Goal: Transaction & Acquisition: Purchase product/service

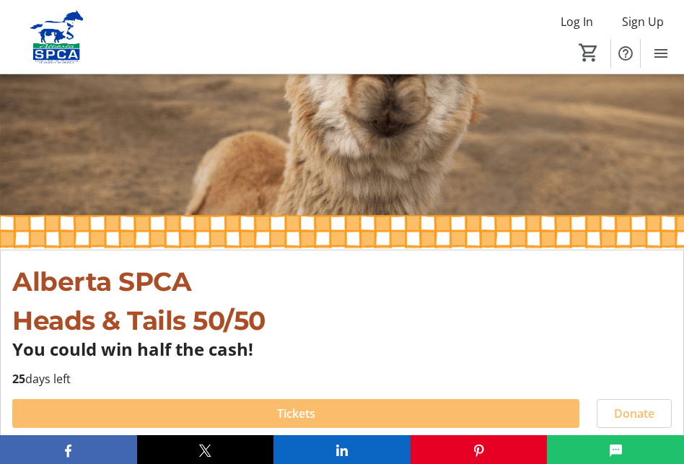
scroll to position [453, 0]
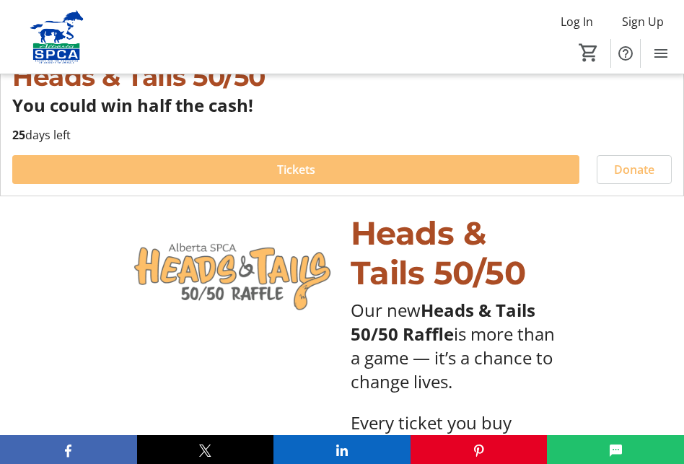
click at [328, 171] on span at bounding box center [295, 169] width 567 height 35
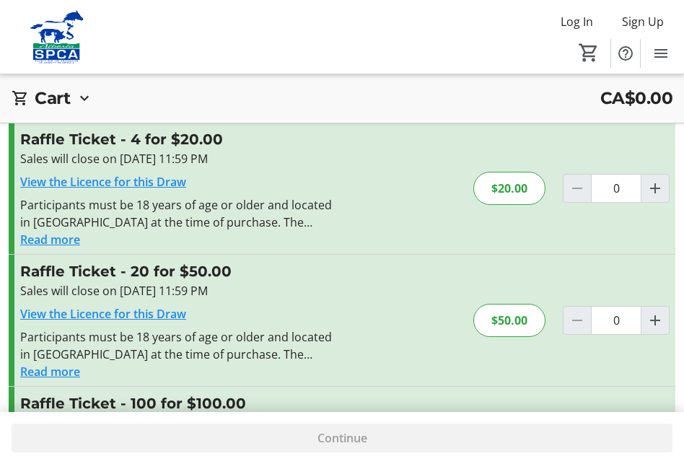
scroll to position [210, 0]
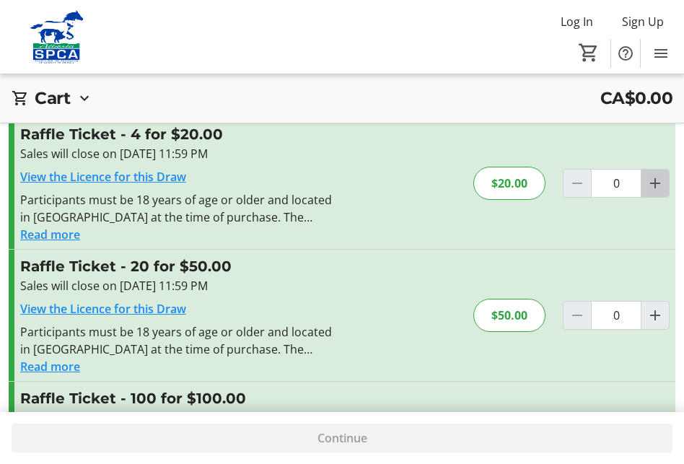
click at [657, 179] on mat-icon "Increment by one" at bounding box center [654, 183] width 17 height 17
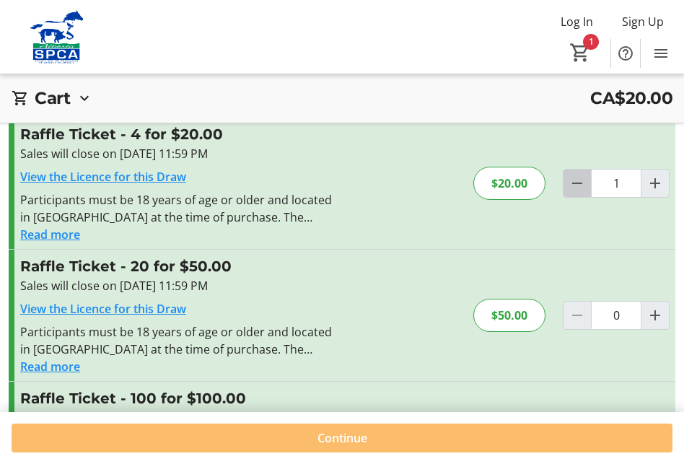
click at [585, 185] on mat-icon "Decrement by one" at bounding box center [576, 183] width 17 height 17
type input "0"
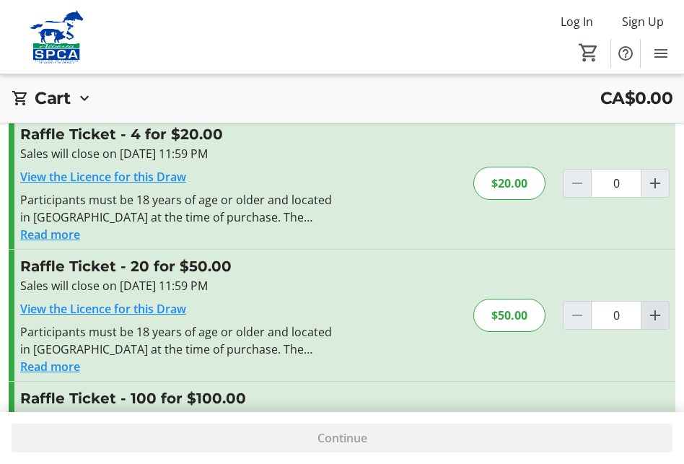
click at [656, 319] on mat-icon "Increment by one" at bounding box center [654, 315] width 17 height 17
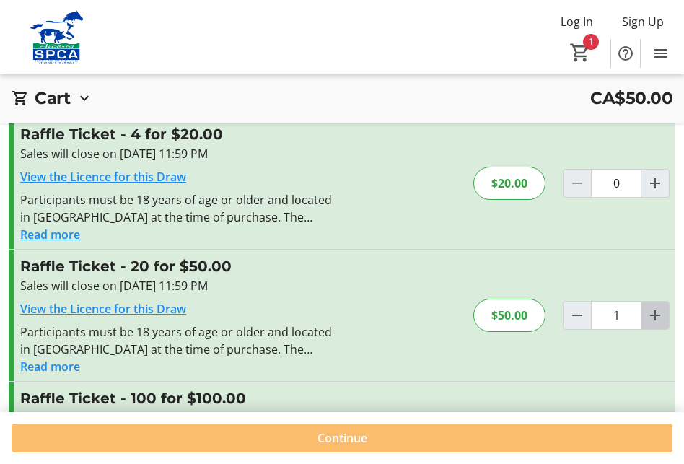
click at [656, 315] on mat-icon "Increment by one" at bounding box center [654, 315] width 17 height 17
type input "2"
click at [580, 316] on mat-icon "Decrement by one" at bounding box center [576, 315] width 17 height 17
type input "1"
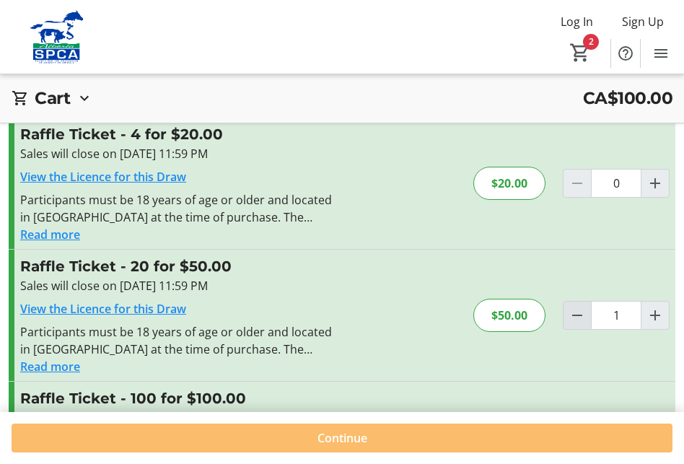
type input "1"
click at [576, 17] on span "Log In" at bounding box center [577, 21] width 32 height 17
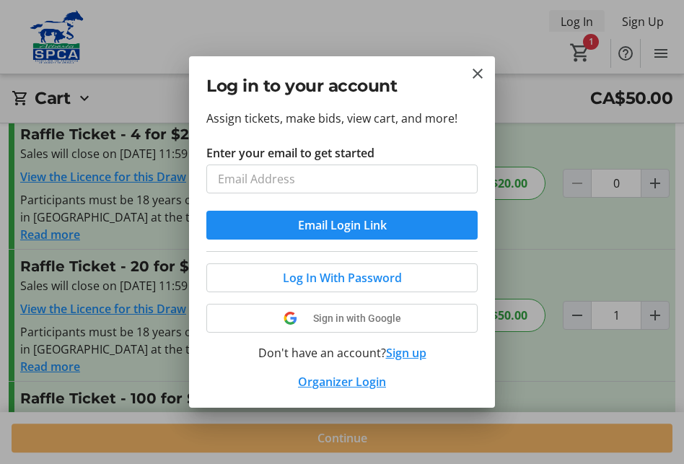
scroll to position [0, 0]
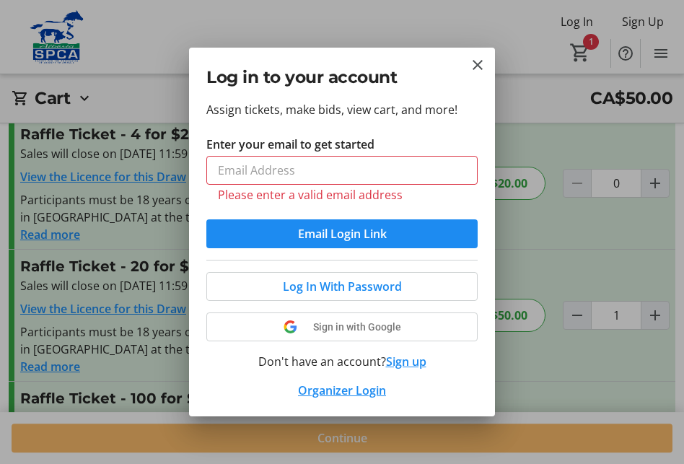
click at [398, 351] on div "Log In With Password Sign in with Google Don't have an account? Sign up Organiz…" at bounding box center [341, 329] width 271 height 139
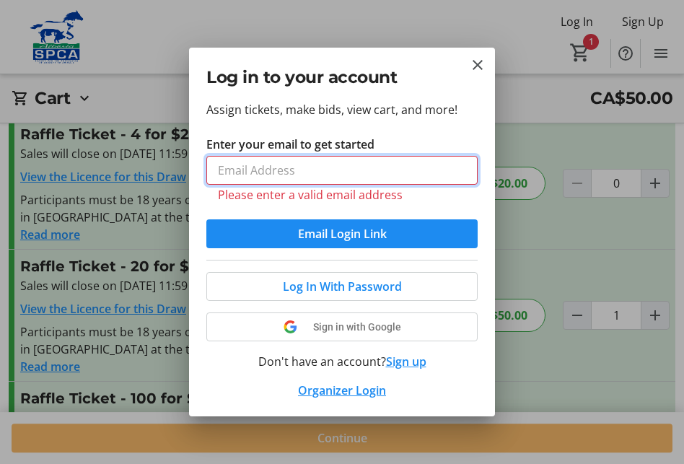
click at [240, 161] on input "Enter your email to get started" at bounding box center [341, 170] width 271 height 29
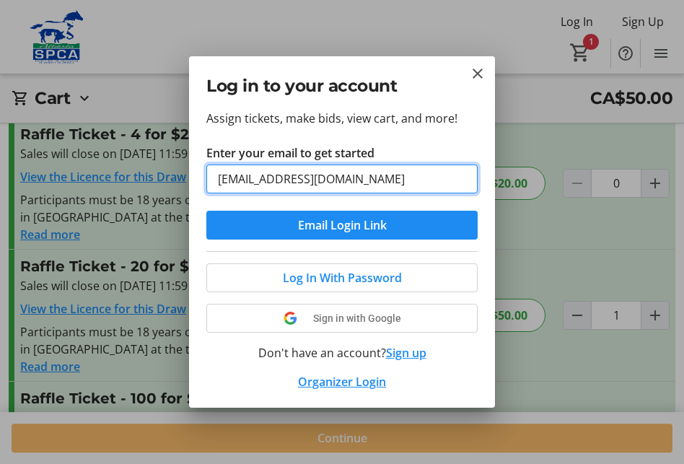
type input "[EMAIL_ADDRESS][DOMAIN_NAME]"
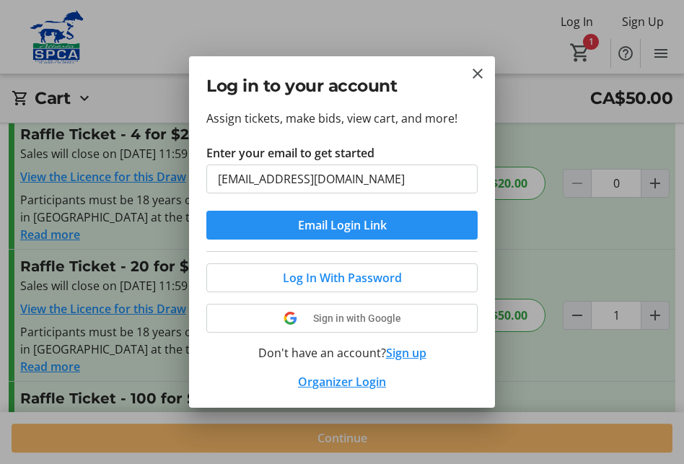
click at [300, 226] on span "Email Login Link" at bounding box center [342, 224] width 89 height 17
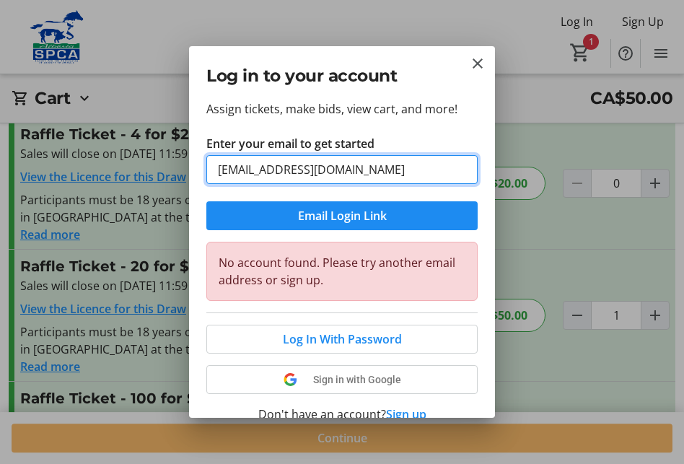
click at [335, 179] on input "[EMAIL_ADDRESS][DOMAIN_NAME]" at bounding box center [341, 169] width 271 height 29
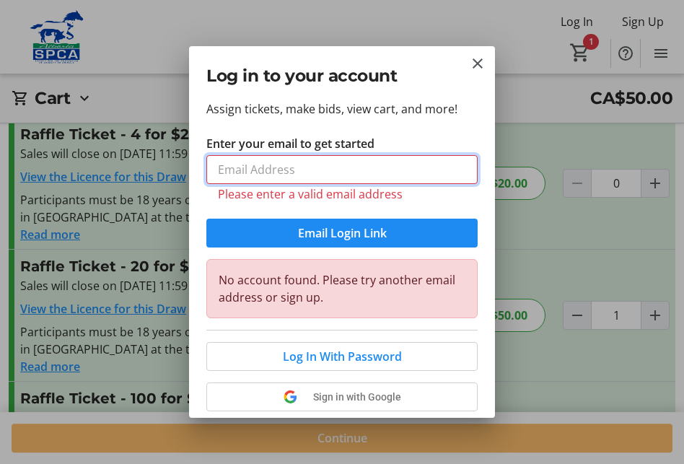
click at [296, 170] on input "Enter your email to get started" at bounding box center [341, 169] width 271 height 29
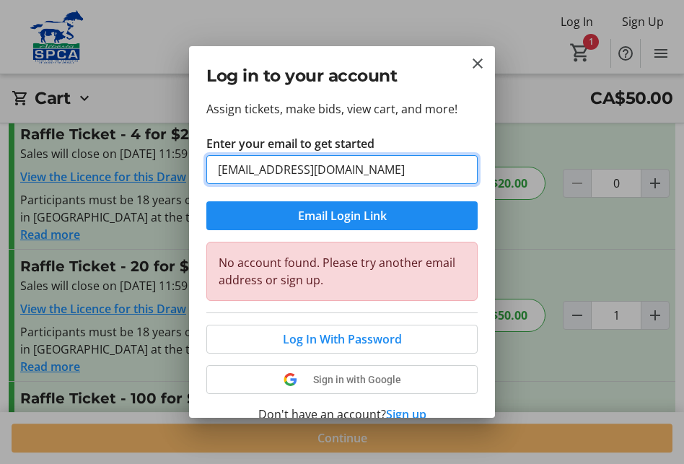
type input "[EMAIL_ADDRESS][DOMAIN_NAME]"
click at [312, 172] on input "[EMAIL_ADDRESS][DOMAIN_NAME]" at bounding box center [341, 169] width 271 height 29
click at [402, 174] on input "[EMAIL_ADDRESS][DOMAIN_NAME]" at bounding box center [341, 169] width 271 height 29
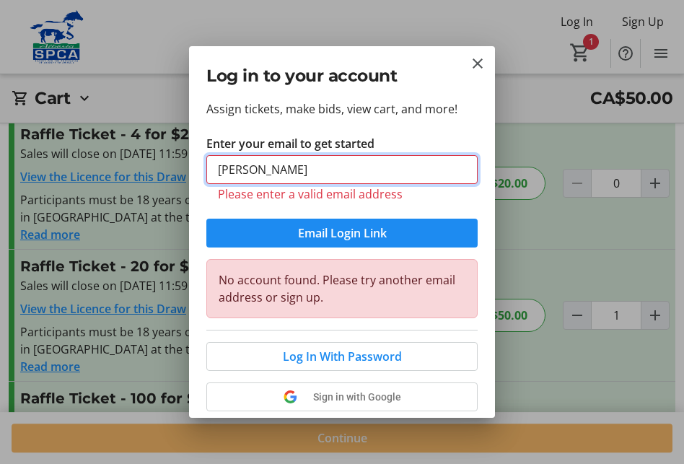
type input "susan"
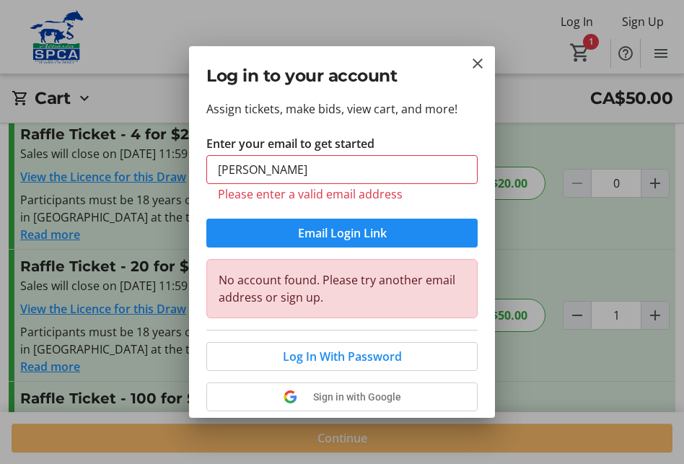
click at [534, 258] on div at bounding box center [342, 232] width 684 height 464
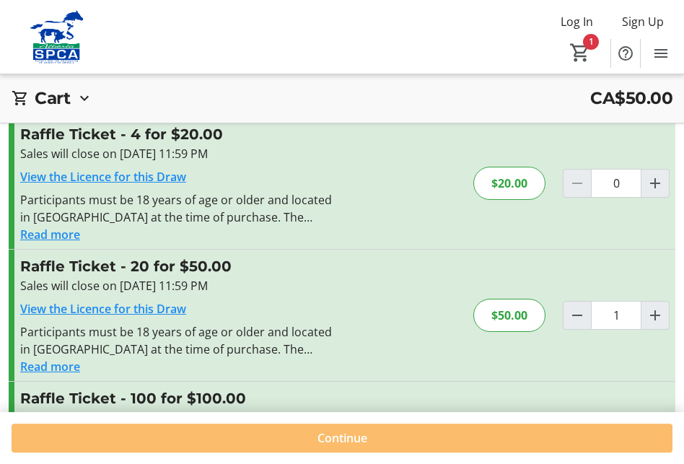
scroll to position [1, 0]
click at [634, 20] on span "Sign Up" at bounding box center [643, 20] width 42 height 17
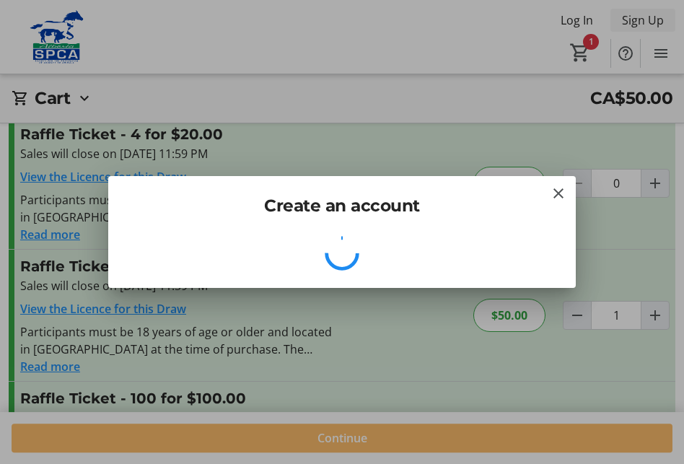
scroll to position [0, 0]
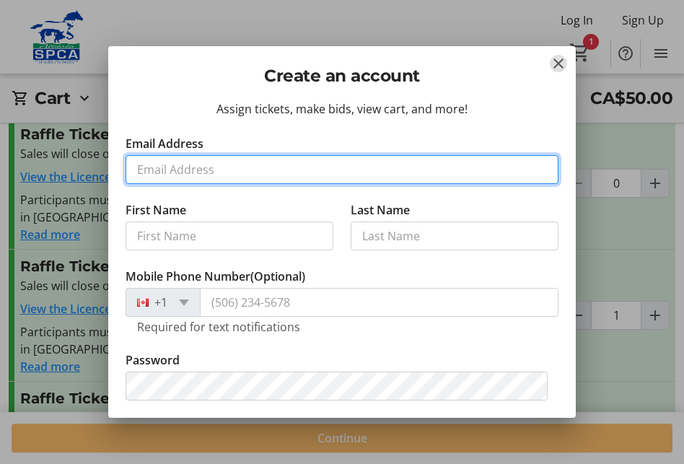
click at [193, 161] on input "Email Address" at bounding box center [342, 169] width 433 height 29
type input "[EMAIL_ADDRESS][DOMAIN_NAME]"
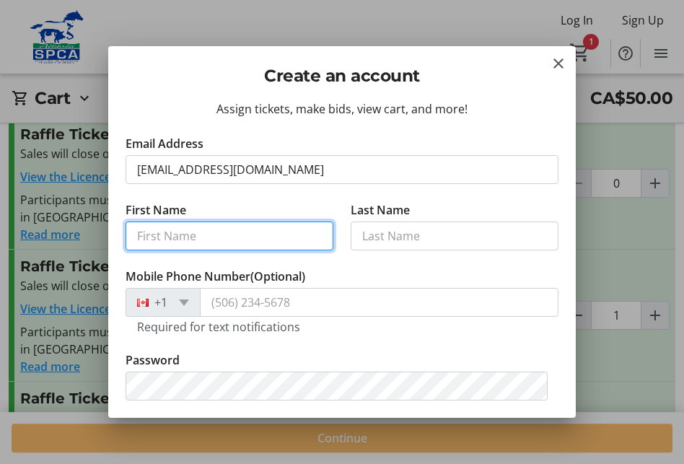
type input "Bill"
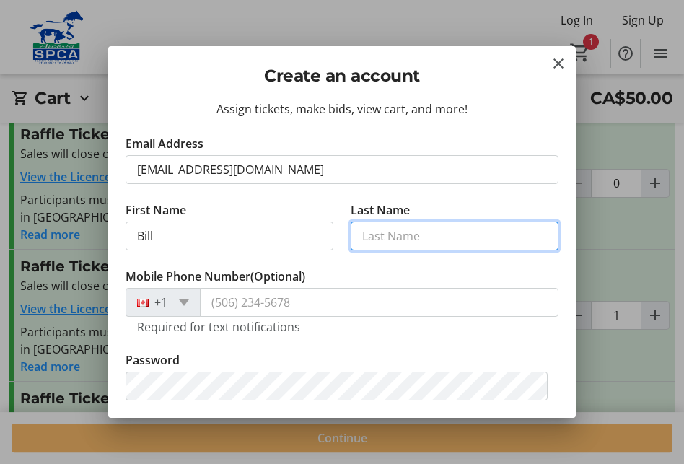
type input "Hemy"
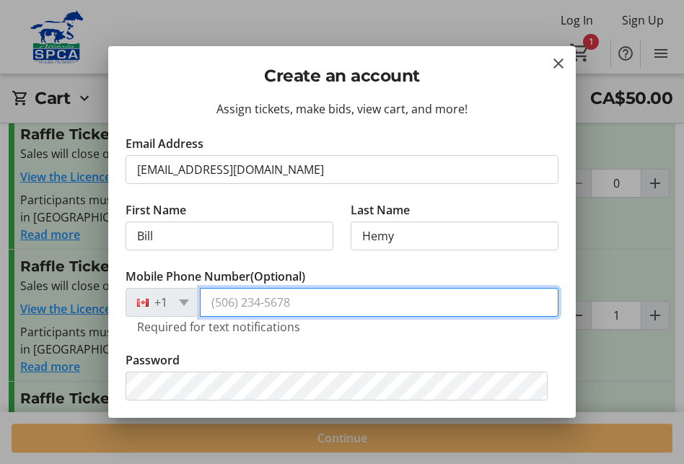
type input "[PHONE_NUMBER]"
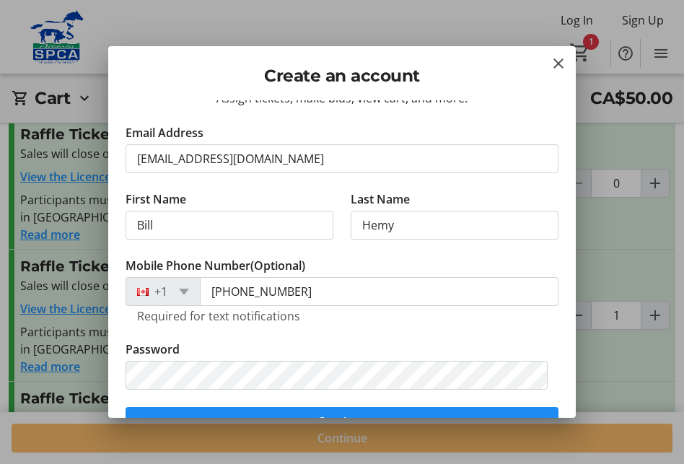
scroll to position [29, 0]
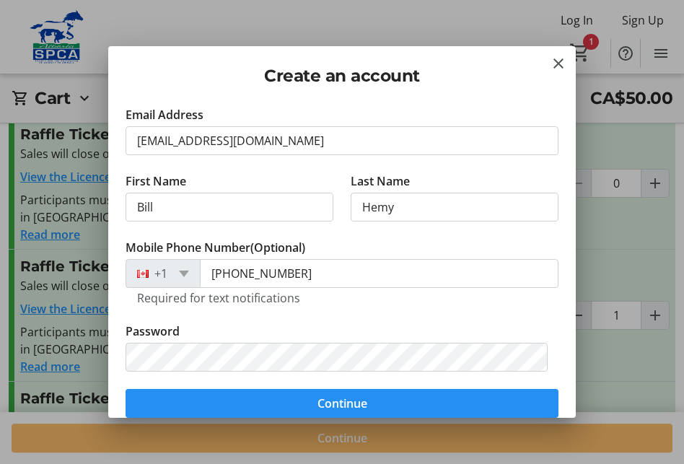
click at [457, 407] on span "submit" at bounding box center [342, 403] width 433 height 35
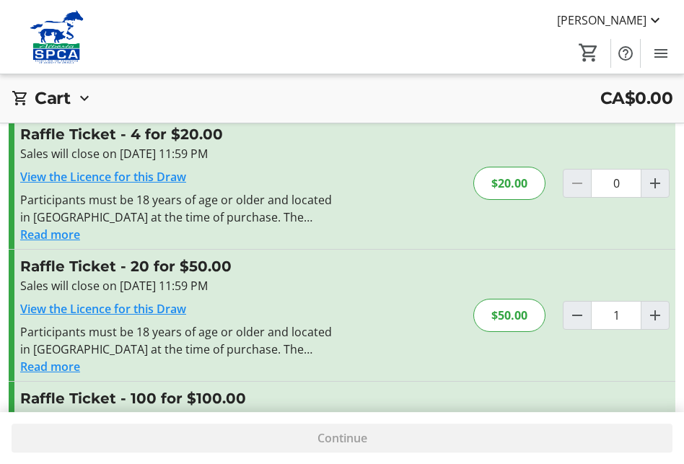
type input "0"
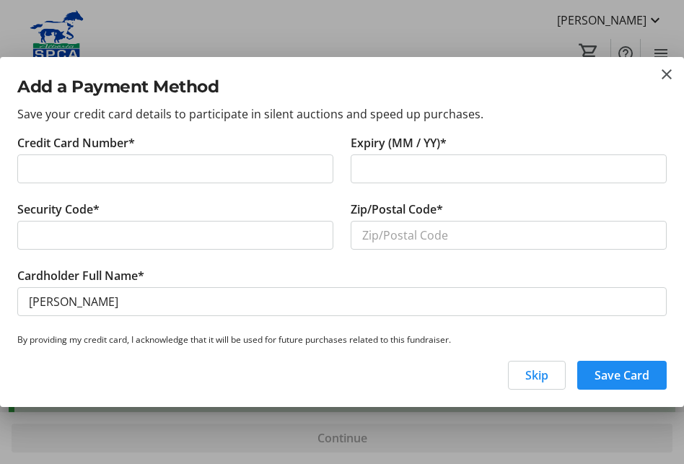
click at [361, 170] on div at bounding box center [509, 168] width 316 height 29
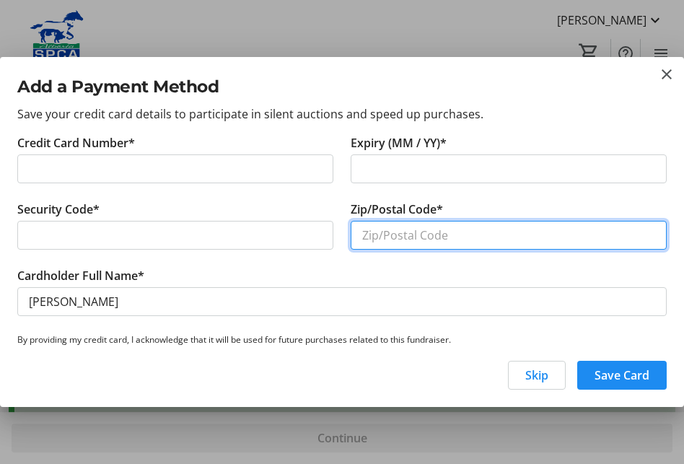
click at [372, 232] on input "Zip/Postal Code*" at bounding box center [509, 235] width 316 height 29
type input "/"
type input "T2X 2V7"
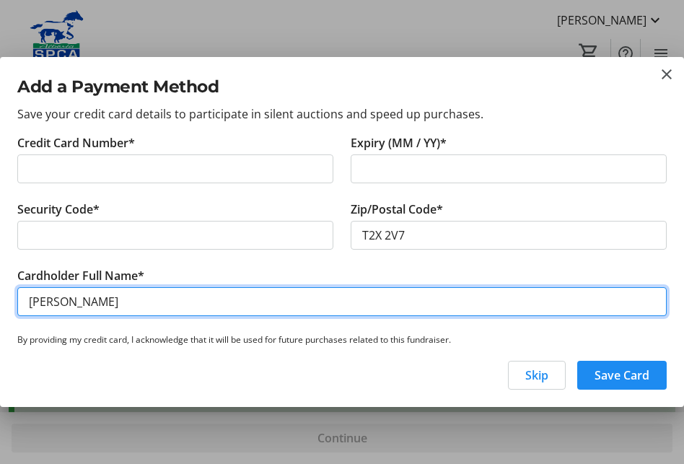
click at [43, 301] on input "[PERSON_NAME]" at bounding box center [341, 301] width 649 height 29
type input "[PERSON_NAME]"
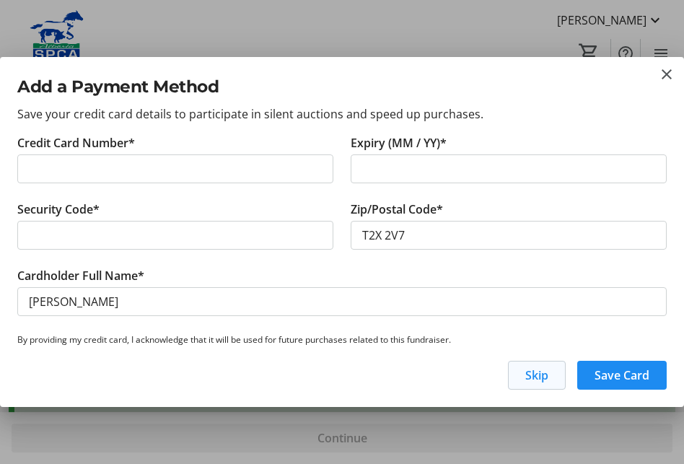
click at [533, 379] on span "Skip" at bounding box center [536, 374] width 23 height 17
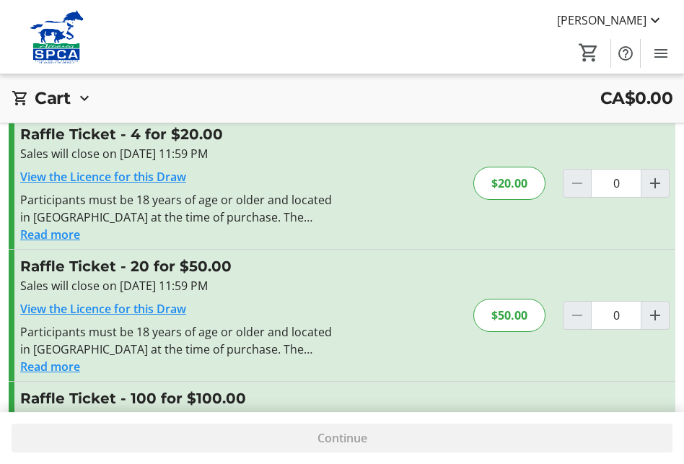
scroll to position [210, 0]
click at [651, 19] on mat-icon at bounding box center [654, 20] width 17 height 17
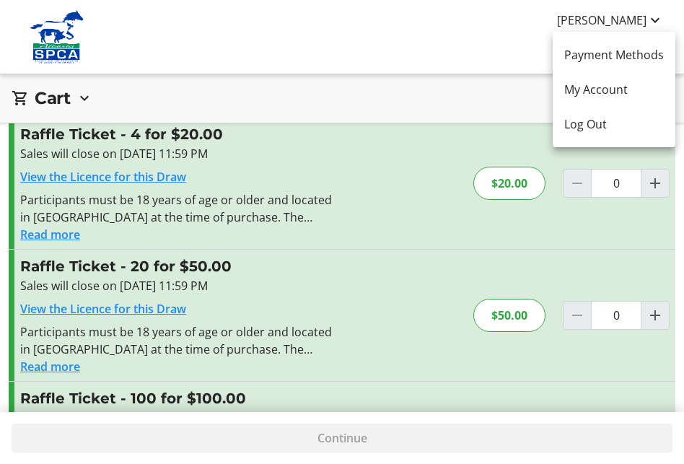
click at [544, 10] on div at bounding box center [342, 232] width 684 height 464
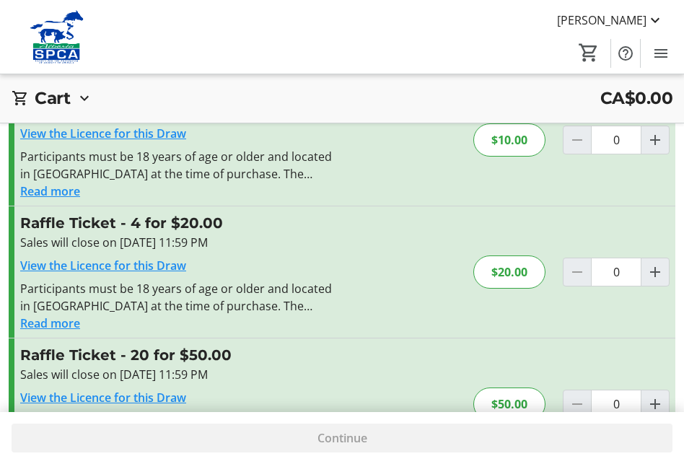
scroll to position [114, 0]
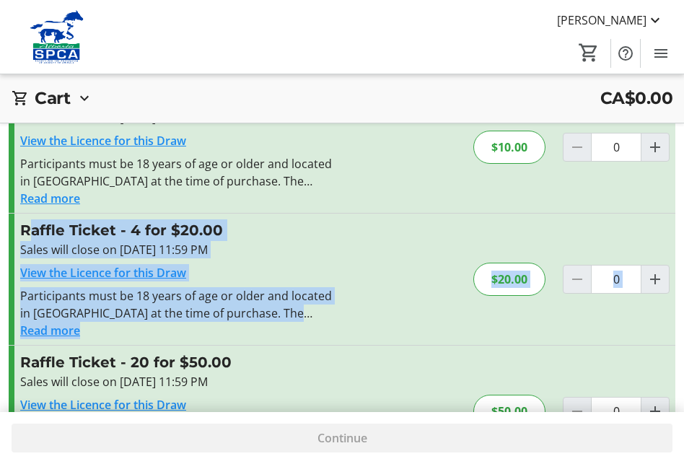
drag, startPoint x: 683, startPoint y: 140, endPoint x: 685, endPoint y: 317, distance: 176.8
click at [684, 317] on html "Bill Hemy Home Raffle Donations Tickets 0 Home Raffle Donations Tickets Cart CA…" at bounding box center [342, 282] width 684 height 792
drag, startPoint x: 685, startPoint y: 317, endPoint x: 348, endPoint y: 288, distance: 338.1
click at [348, 288] on div "Raffle Ticket - 4 for $20.00 Sales will close on Sep 11, 2025, 11:59 PM View th…" at bounding box center [342, 279] width 667 height 131
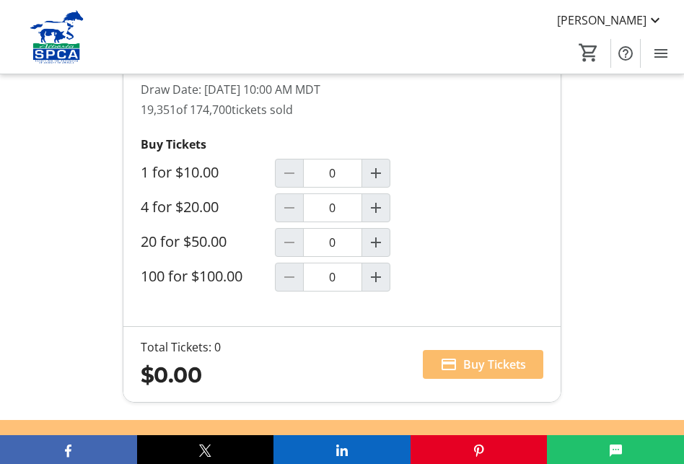
scroll to position [1376, 0]
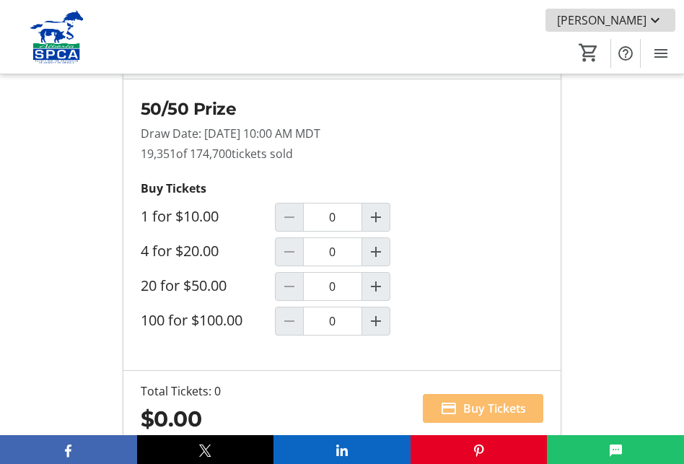
click at [654, 24] on mat-icon at bounding box center [654, 20] width 17 height 17
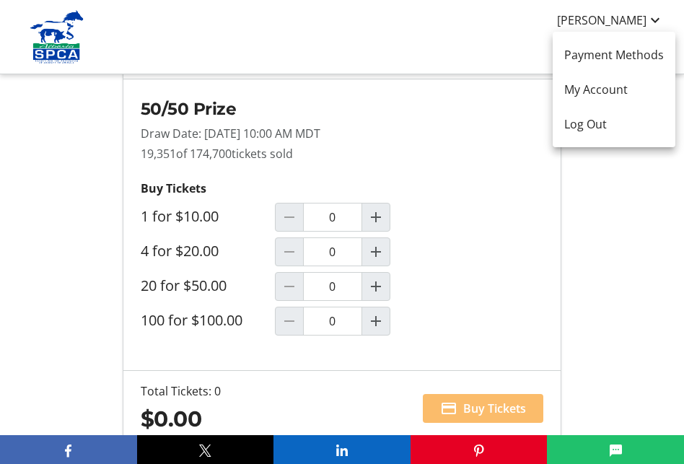
click at [628, 186] on div at bounding box center [342, 232] width 684 height 464
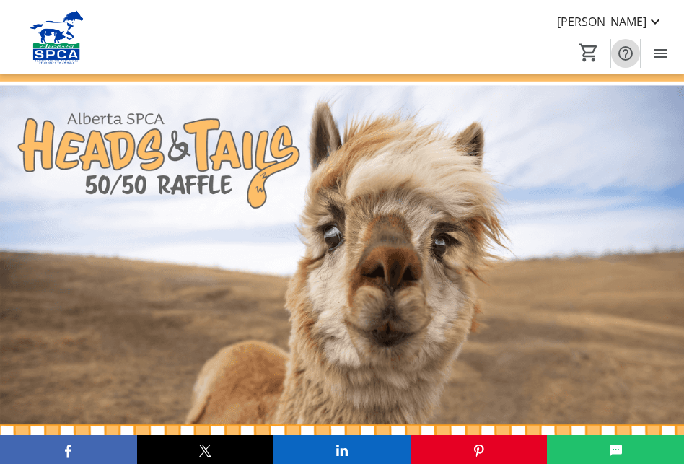
click at [626, 56] on mat-icon "Help" at bounding box center [625, 53] width 17 height 17
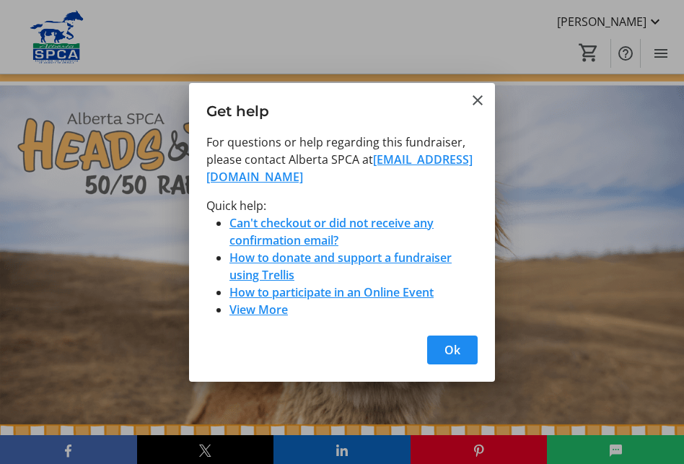
click at [506, 56] on div at bounding box center [342, 232] width 684 height 464
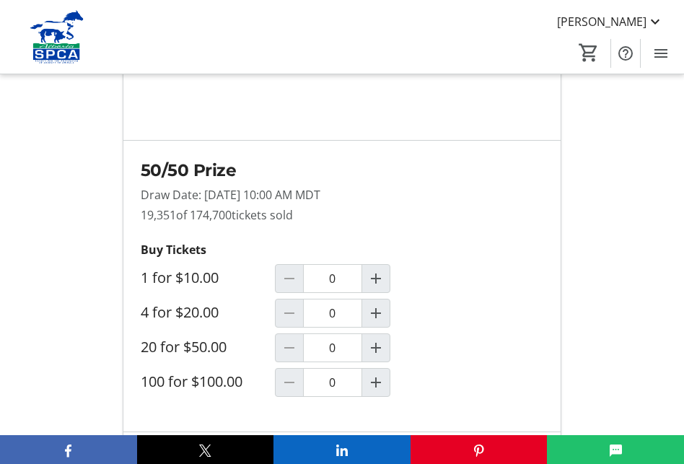
scroll to position [1323, 0]
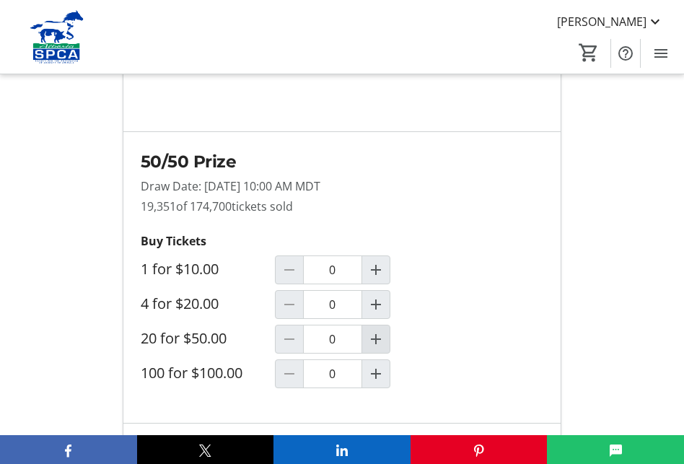
click at [375, 330] on mat-icon "Increment by one" at bounding box center [375, 338] width 17 height 17
type input "1"
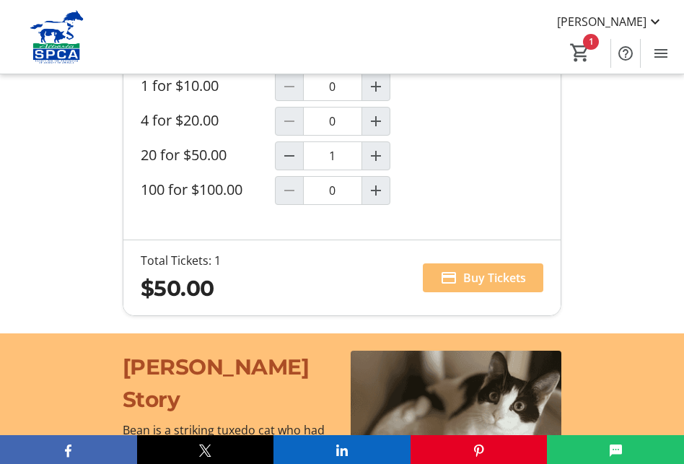
scroll to position [1550, 0]
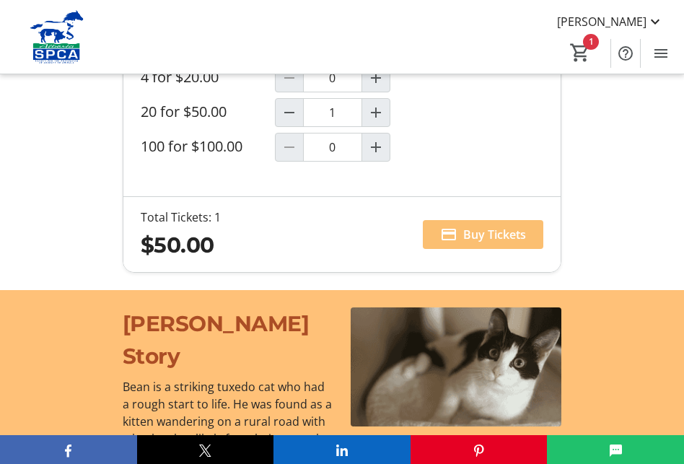
click at [519, 226] on span "Buy Tickets" at bounding box center [494, 234] width 63 height 17
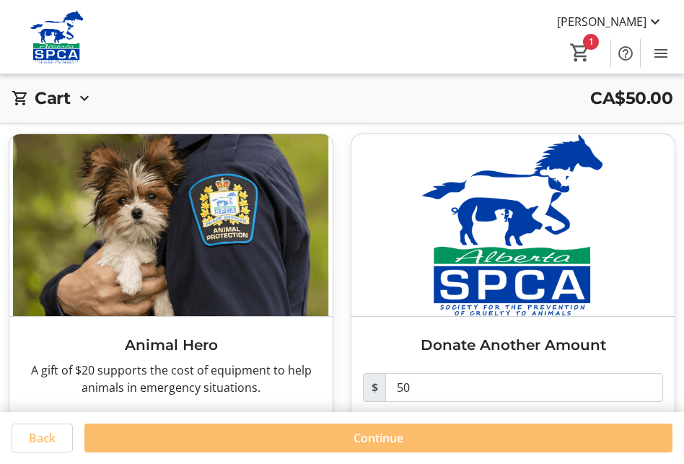
scroll to position [459, 0]
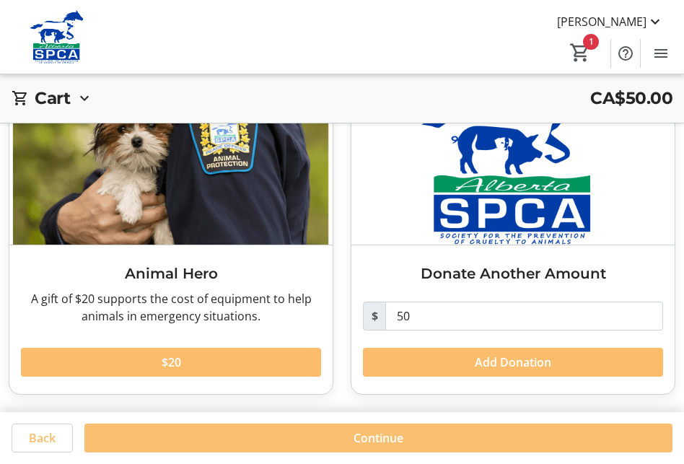
click at [418, 434] on span at bounding box center [378, 438] width 588 height 35
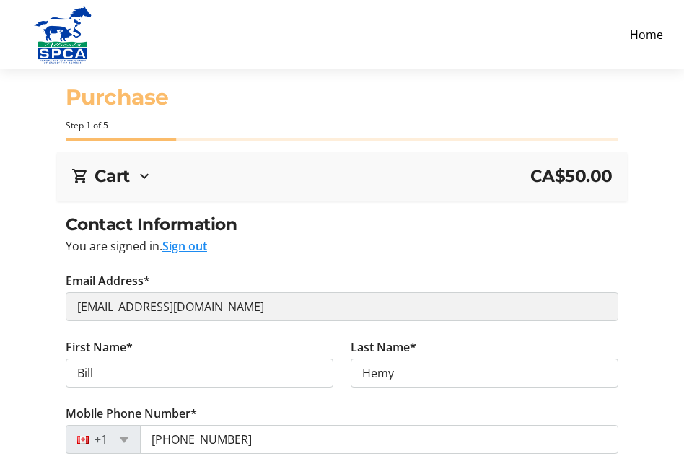
select select "CA"
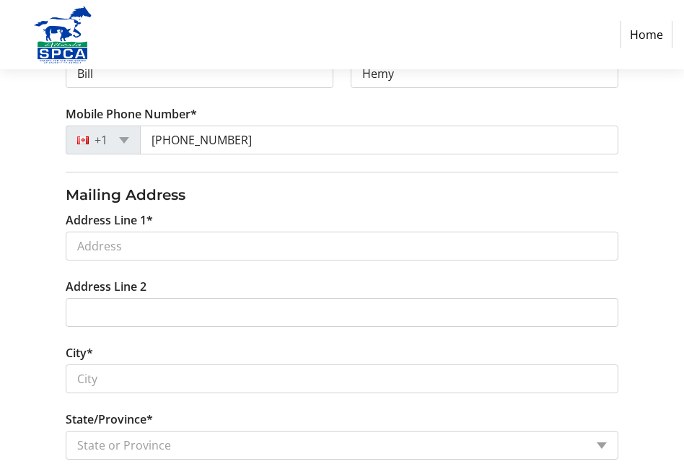
scroll to position [308, 0]
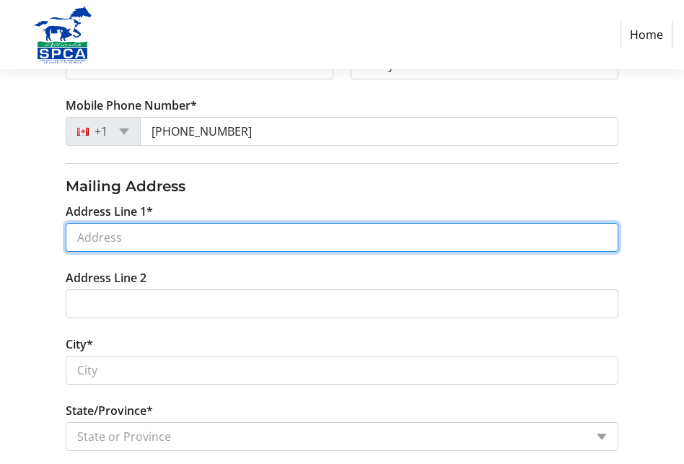
click at [124, 238] on input "Address Line 1*" at bounding box center [342, 237] width 553 height 29
type input "[STREET_ADDRESS]"
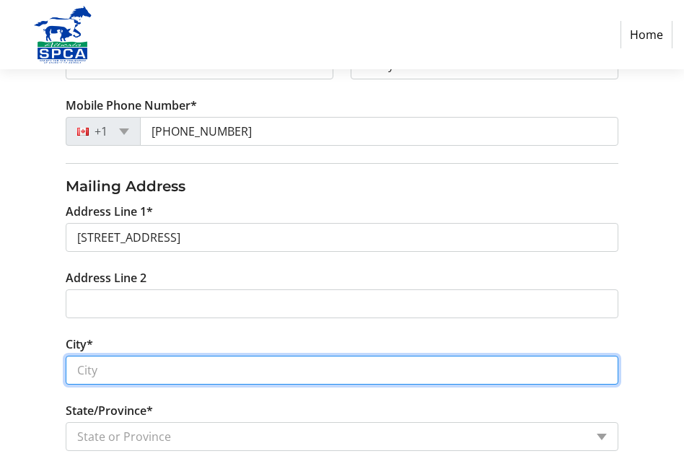
type input "[GEOGRAPHIC_DATA]"
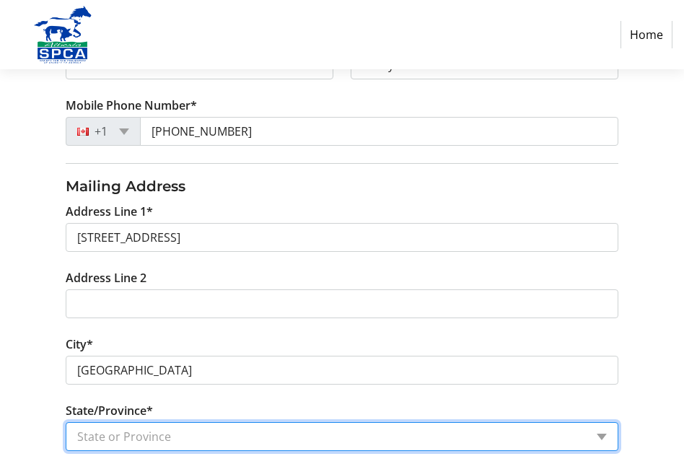
select select "AB"
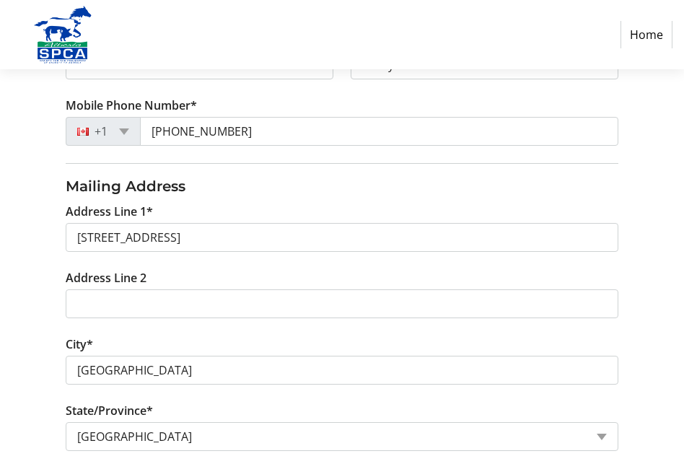
type input "t2x2v7"
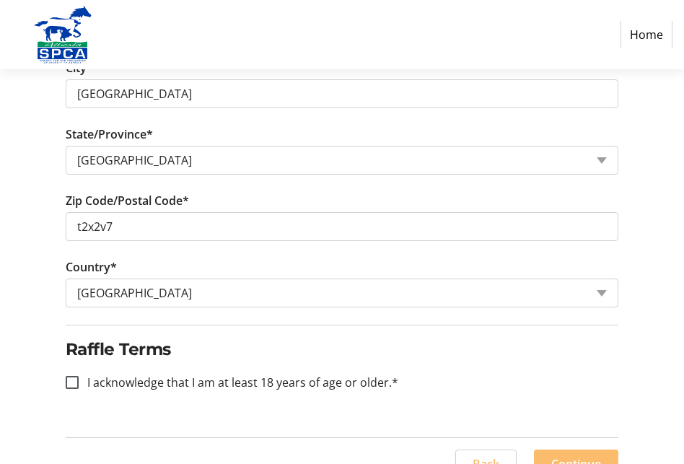
scroll to position [589, 0]
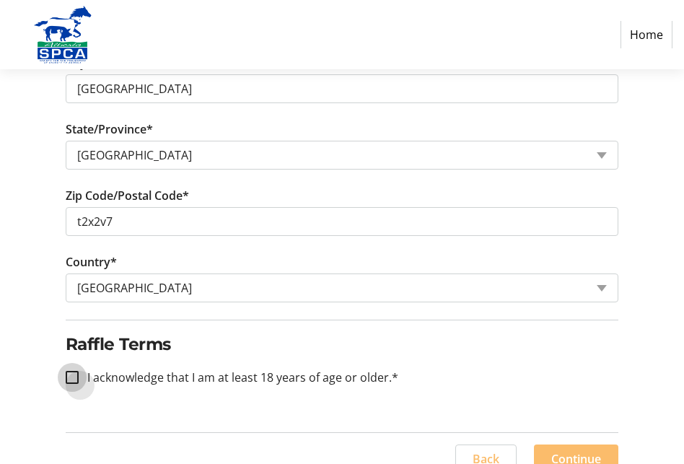
click at [74, 378] on input "I acknowledge that I am at least 18 years of age or older.*" at bounding box center [72, 377] width 13 height 13
checkbox input "true"
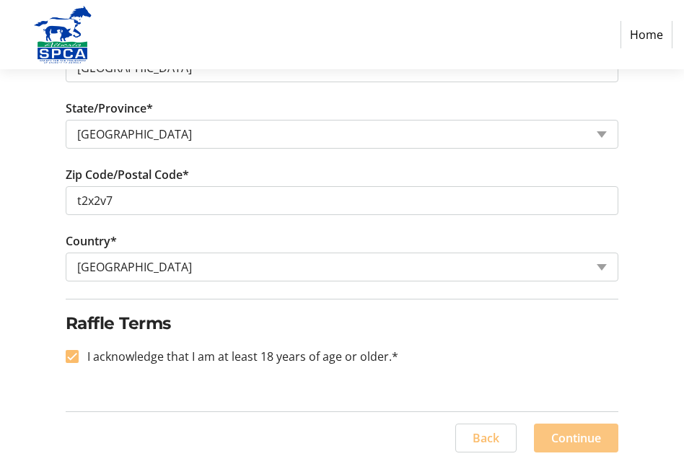
click at [590, 437] on span "Continue" at bounding box center [576, 437] width 50 height 17
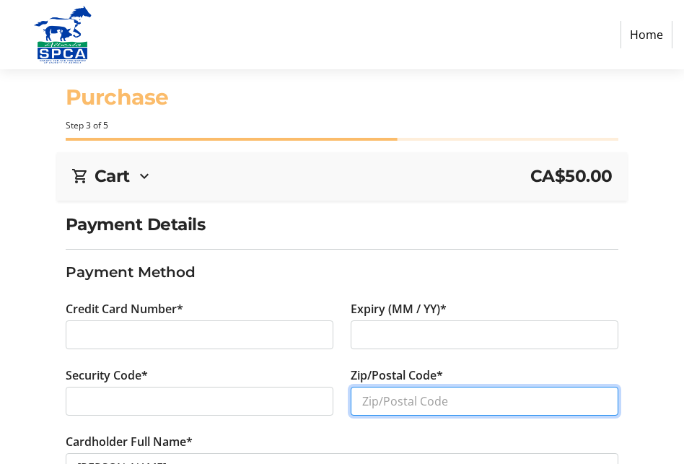
click at [386, 408] on input "Zip/Postal Code*" at bounding box center [485, 401] width 268 height 29
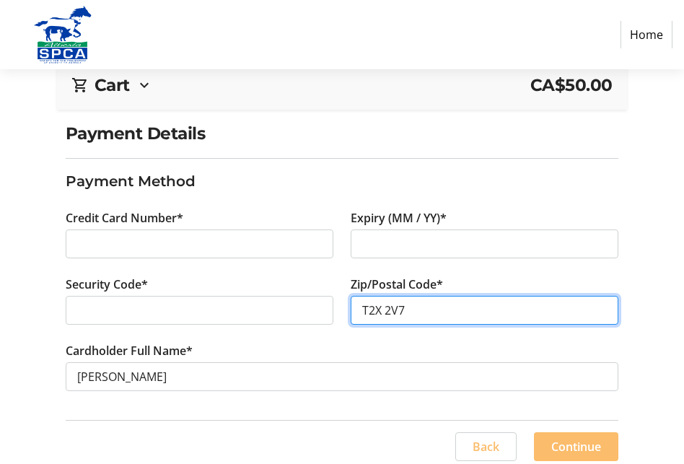
scroll to position [100, 0]
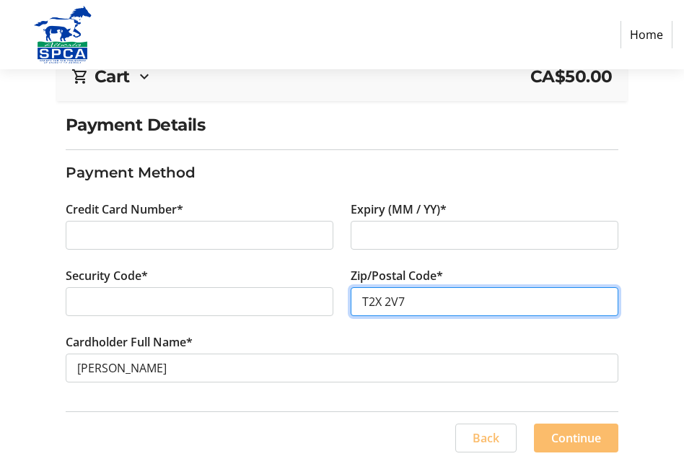
type input "T2X 2V7"
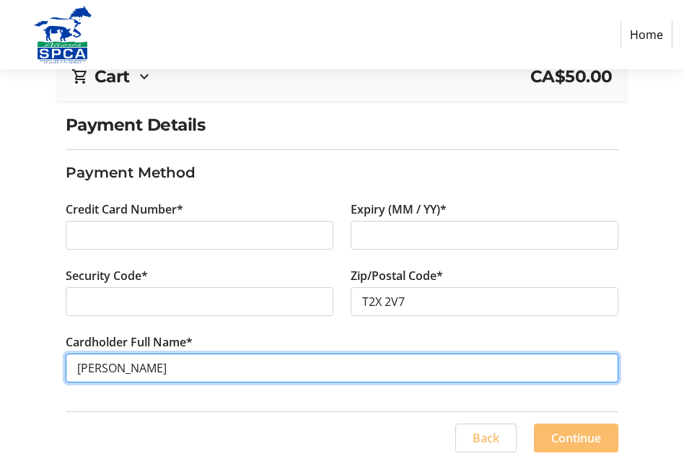
click at [92, 371] on input "[PERSON_NAME]" at bounding box center [342, 368] width 553 height 29
type input "[PERSON_NAME]"
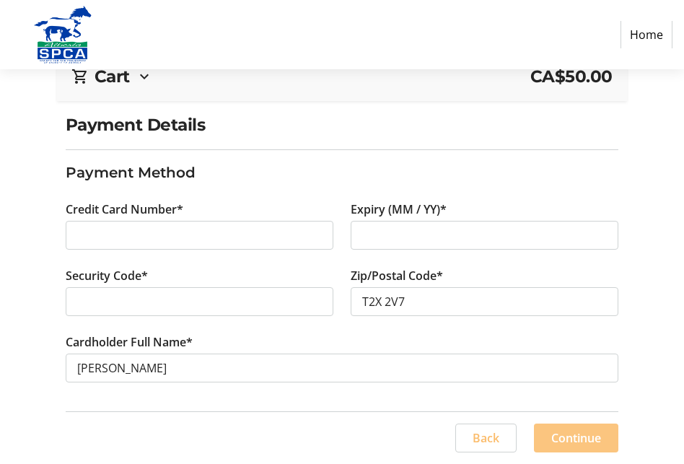
click at [574, 431] on span "Continue" at bounding box center [576, 437] width 50 height 17
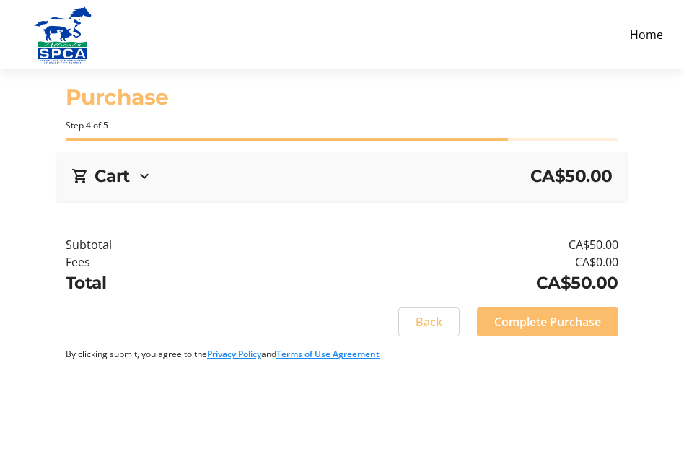
scroll to position [0, 0]
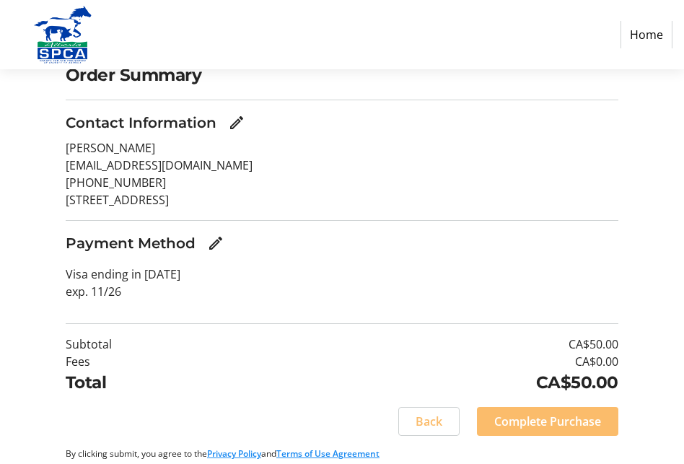
scroll to position [158, 0]
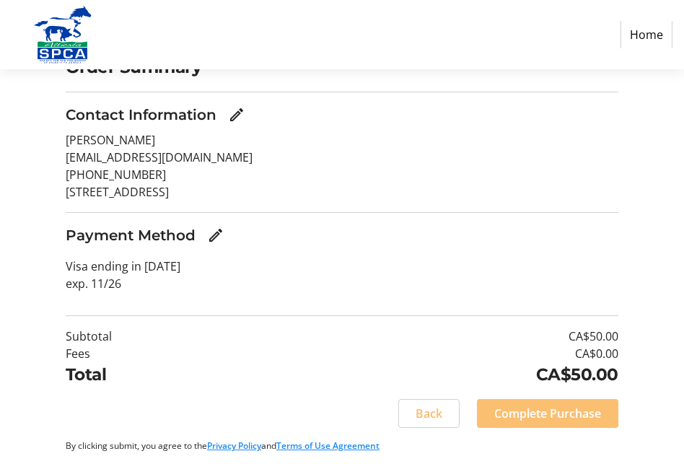
click at [594, 416] on span "Complete Purchase" at bounding box center [547, 413] width 107 height 17
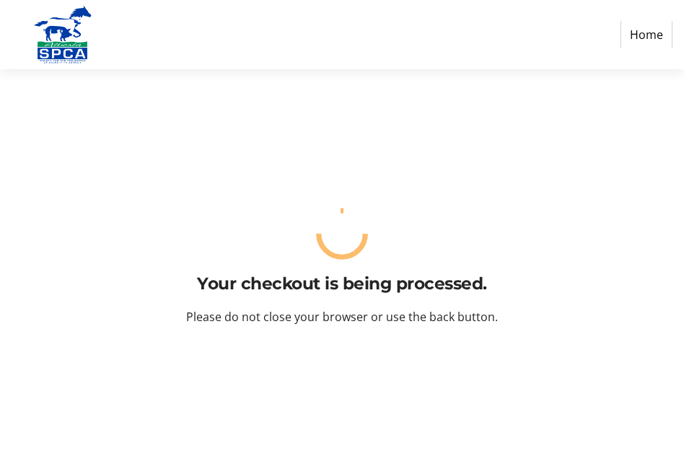
scroll to position [0, 0]
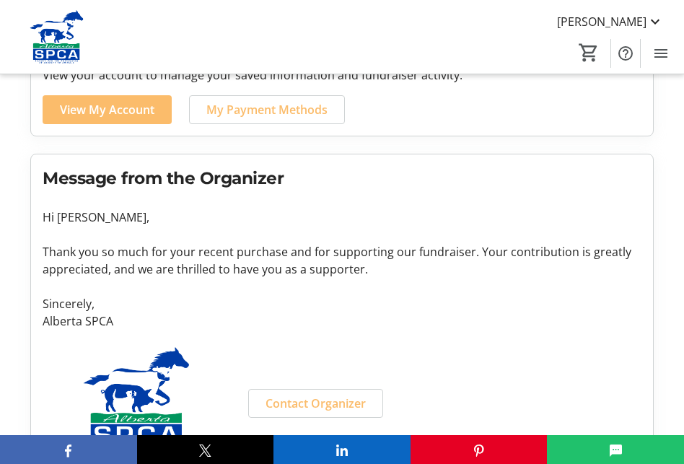
scroll to position [464, 0]
